Goal: Information Seeking & Learning: Compare options

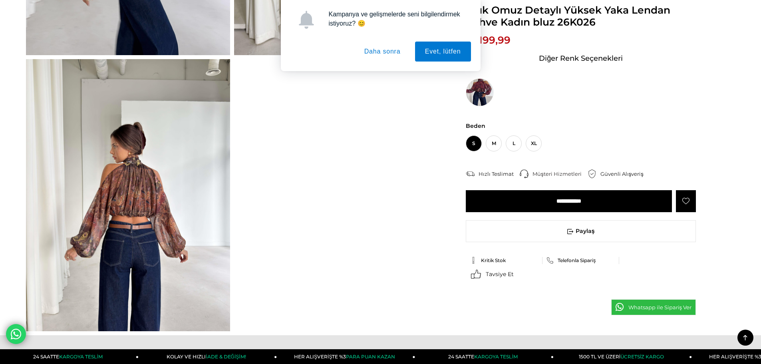
scroll to position [559, 0]
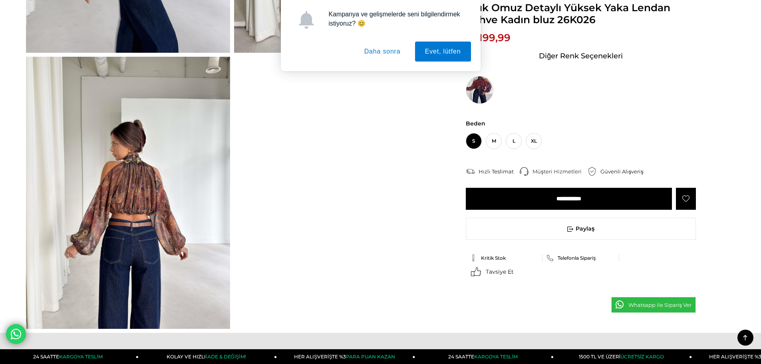
click at [399, 55] on button "Daha sonra" at bounding box center [382, 52] width 56 height 20
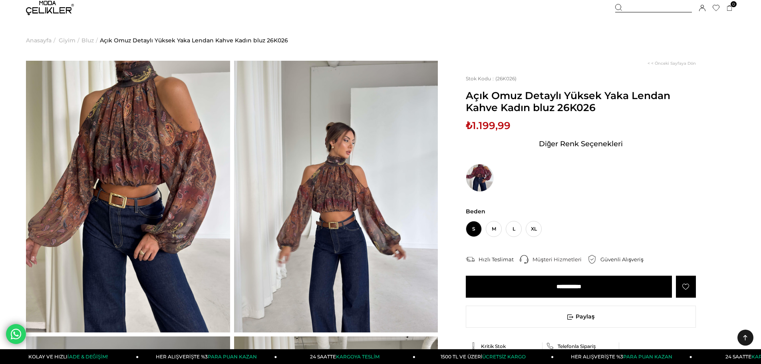
scroll to position [0, 0]
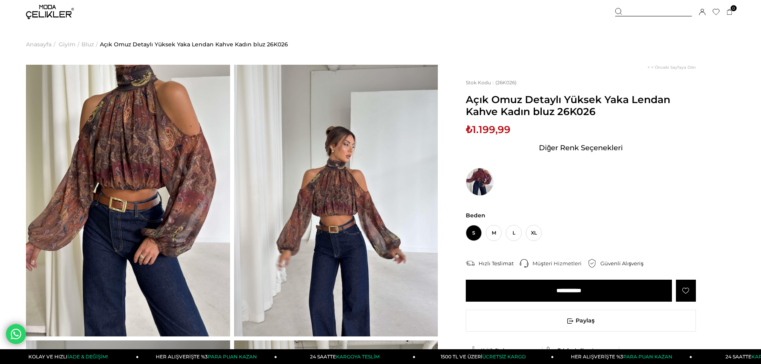
click at [141, 188] on img at bounding box center [128, 200] width 204 height 271
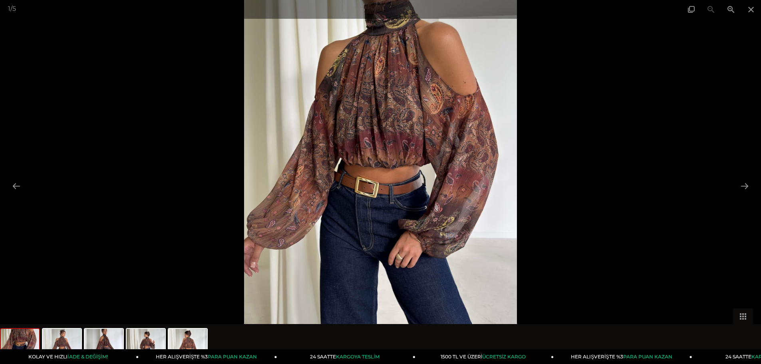
click at [375, 141] on img at bounding box center [380, 182] width 273 height 364
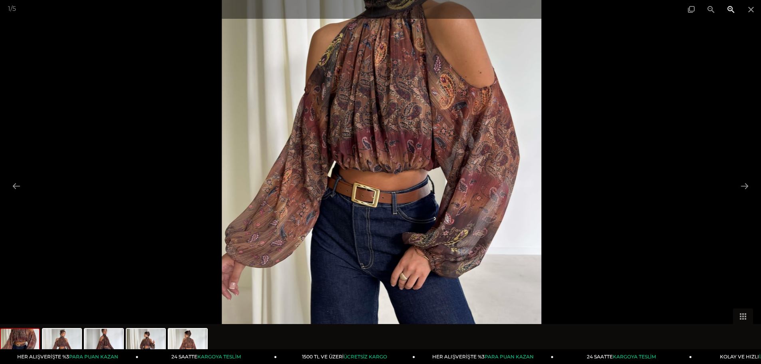
click at [728, 7] on span at bounding box center [731, 9] width 20 height 19
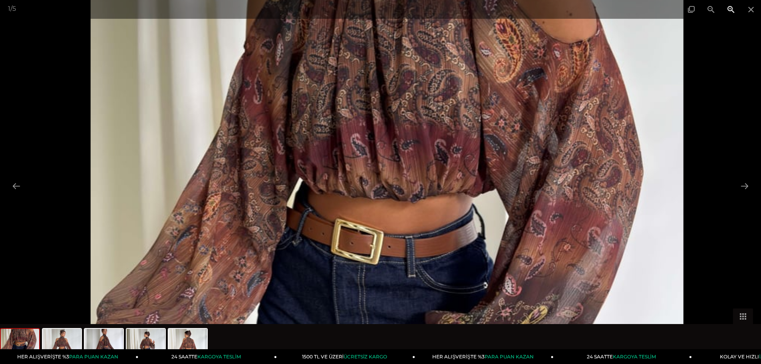
click at [728, 7] on span at bounding box center [731, 9] width 20 height 19
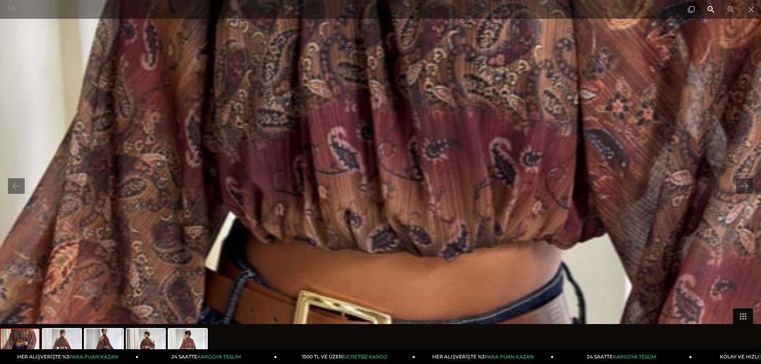
click at [709, 16] on span at bounding box center [711, 9] width 20 height 19
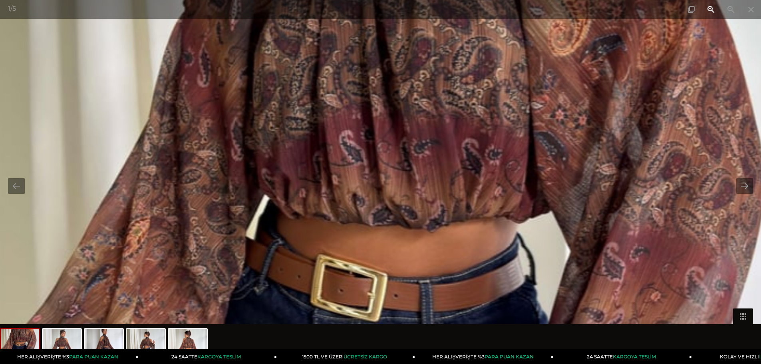
click at [709, 16] on span at bounding box center [711, 9] width 20 height 19
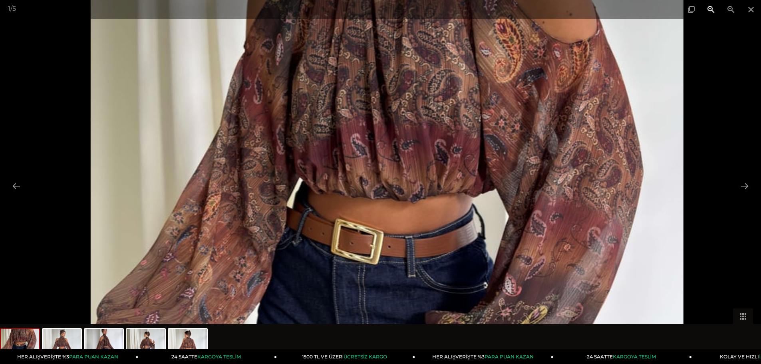
click at [709, 14] on span at bounding box center [711, 9] width 20 height 19
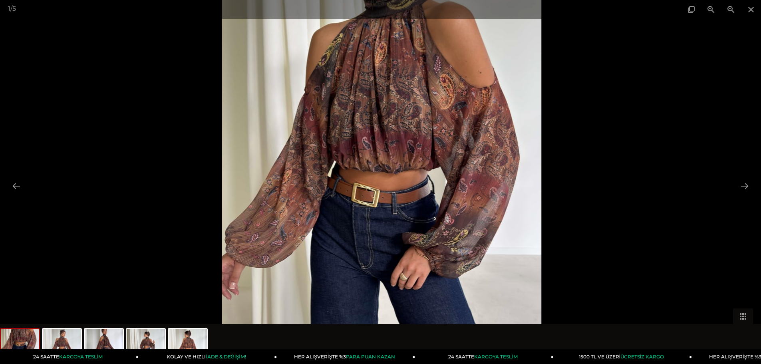
click at [472, 155] on img at bounding box center [381, 188] width 319 height 425
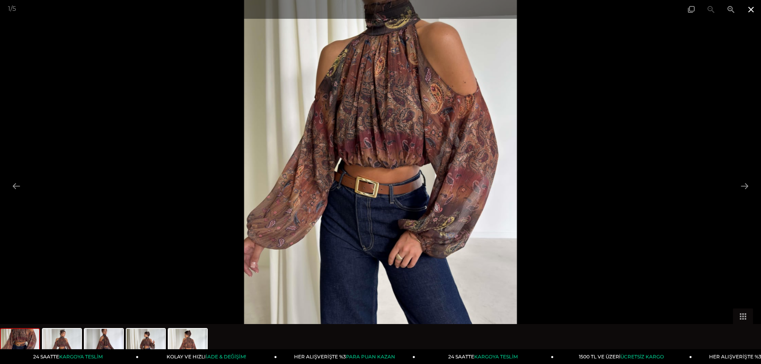
click at [746, 12] on span at bounding box center [751, 9] width 20 height 19
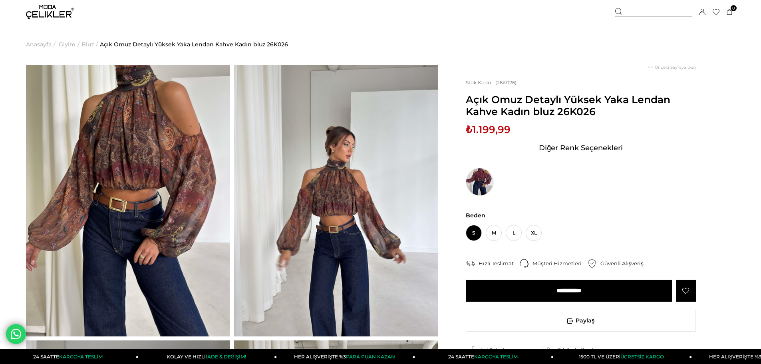
click at [345, 207] on img at bounding box center [336, 200] width 204 height 271
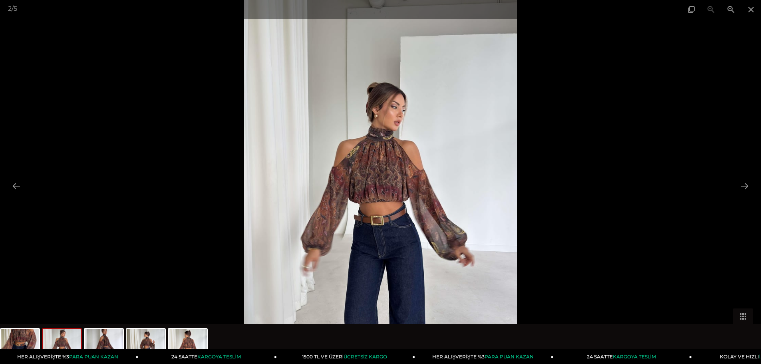
click at [381, 199] on img at bounding box center [380, 182] width 273 height 364
click at [386, 189] on img at bounding box center [380, 182] width 273 height 364
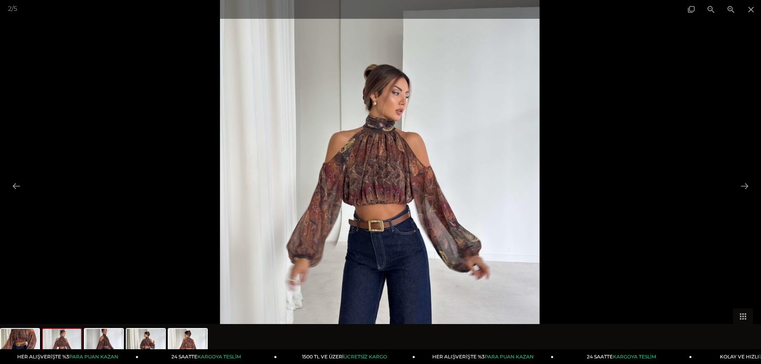
click at [400, 184] on img at bounding box center [379, 180] width 319 height 425
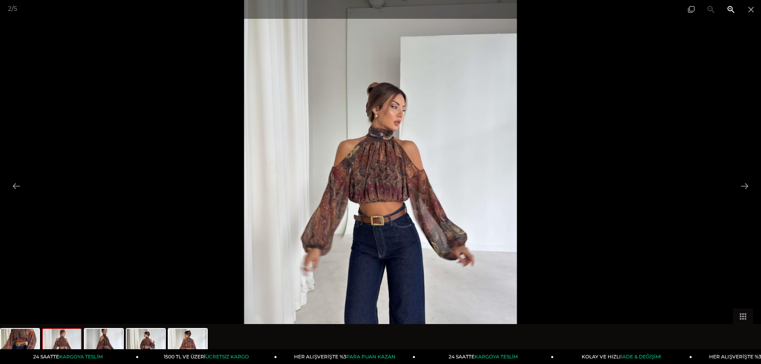
click at [727, 10] on span at bounding box center [731, 9] width 20 height 19
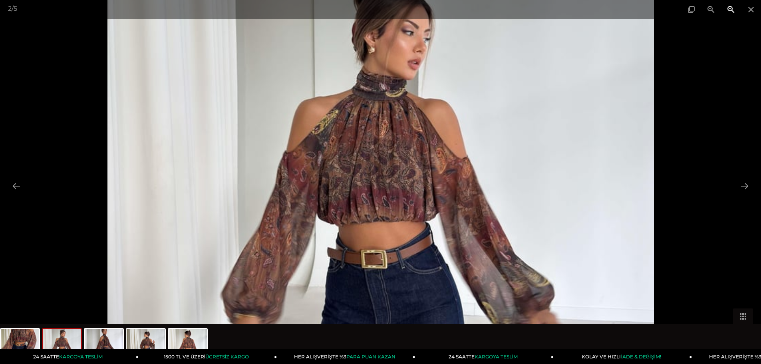
click at [727, 10] on span at bounding box center [731, 9] width 20 height 19
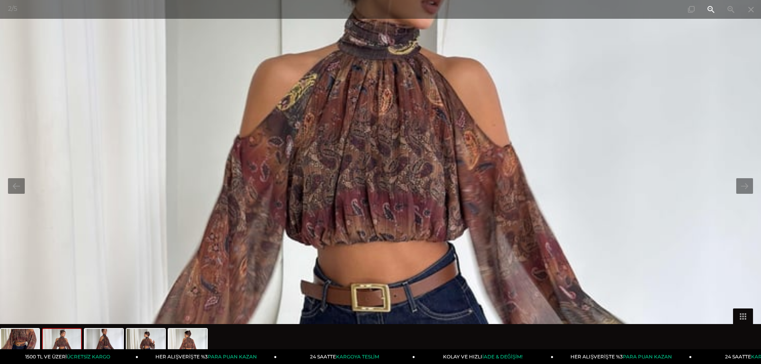
click at [712, 11] on span at bounding box center [711, 9] width 20 height 19
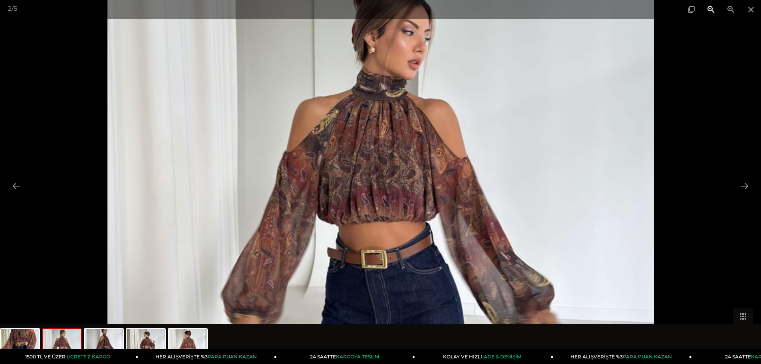
click at [711, 11] on span at bounding box center [711, 9] width 20 height 19
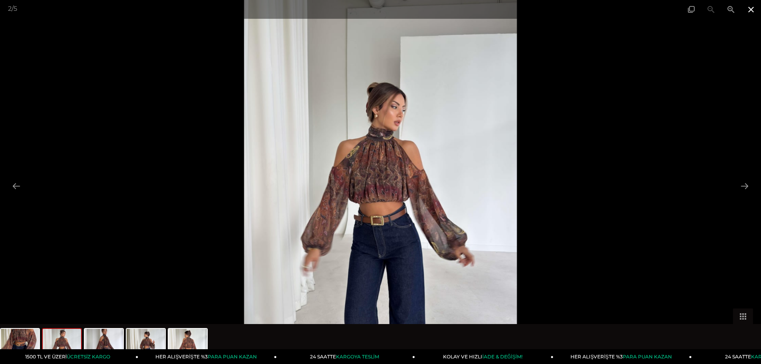
click at [753, 8] on span at bounding box center [751, 9] width 20 height 19
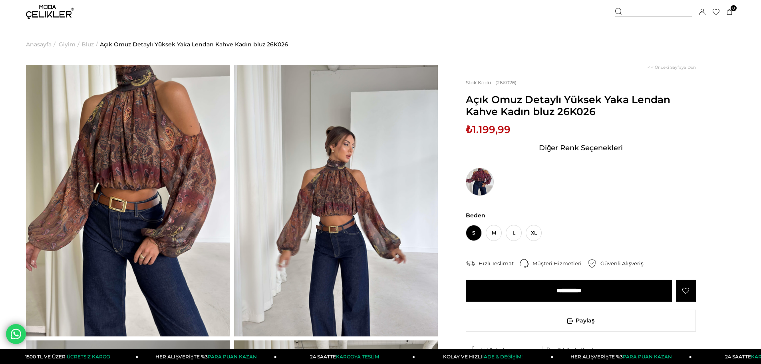
click at [479, 176] on img at bounding box center [480, 182] width 28 height 28
